Goal: Book appointment/travel/reservation

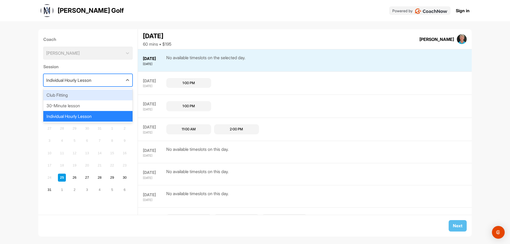
click at [115, 80] on div "Individual Hourly Lesson" at bounding box center [83, 80] width 79 height 12
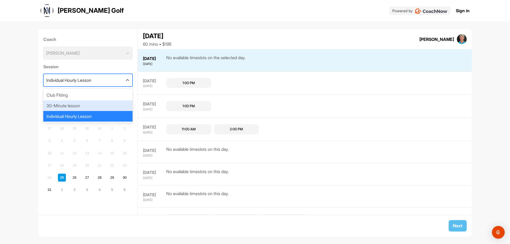
click at [90, 105] on div "30-Minute lesson" at bounding box center [87, 105] width 89 height 11
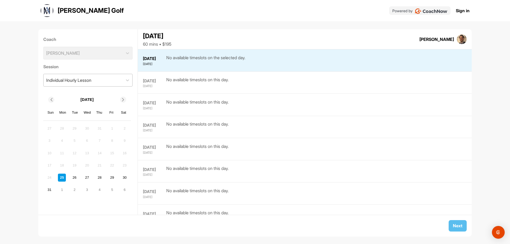
click at [114, 78] on div "Individual Hourly Lesson" at bounding box center [83, 80] width 79 height 12
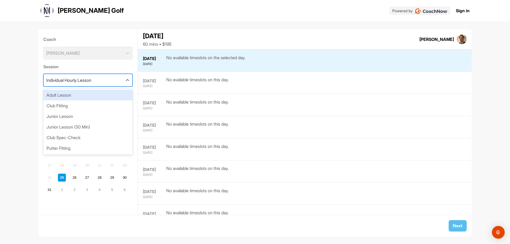
click at [78, 95] on div "Adult Lesson" at bounding box center [87, 95] width 89 height 11
